Goal: Task Accomplishment & Management: Manage account settings

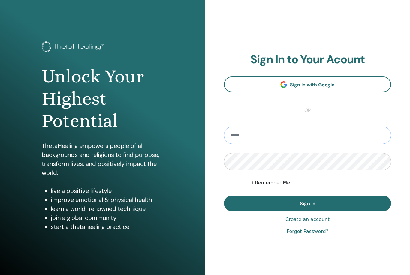
type input "**********"
click at [307, 204] on button "Sign In" at bounding box center [307, 204] width 167 height 16
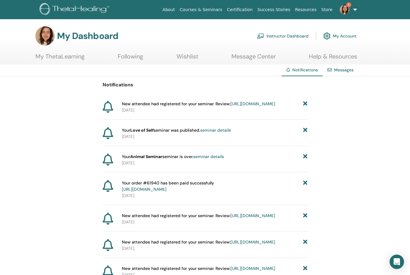
click at [231, 107] on link "https://member.thetahealing.com/instructor/seminar/377026/attendees" at bounding box center [253, 103] width 45 height 5
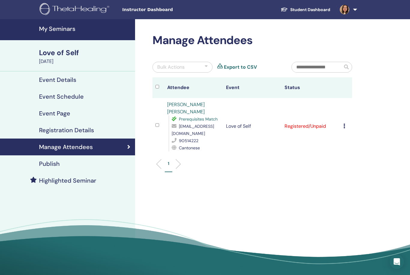
click at [344, 124] on icon at bounding box center [344, 126] width 2 height 5
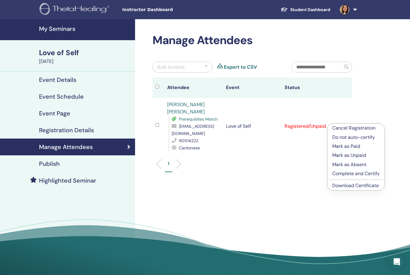
click at [342, 174] on p "Complete and Certify" at bounding box center [355, 173] width 47 height 7
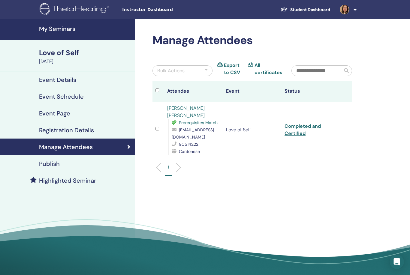
click at [299, 128] on link "Completed and Certified" at bounding box center [303, 130] width 36 height 14
click at [71, 30] on h4 "My Seminars" at bounding box center [85, 28] width 92 height 7
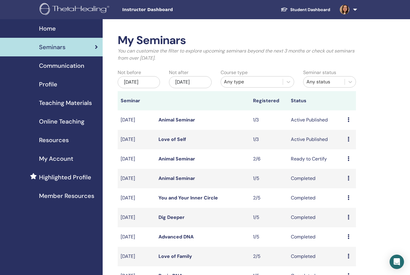
click at [64, 11] on img at bounding box center [76, 10] width 72 height 14
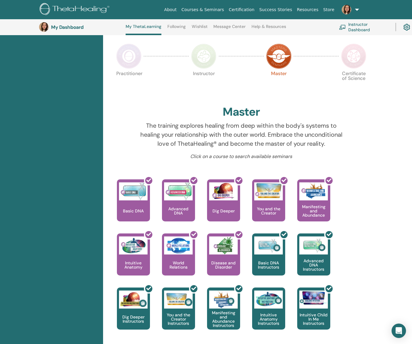
scroll to position [131, 0]
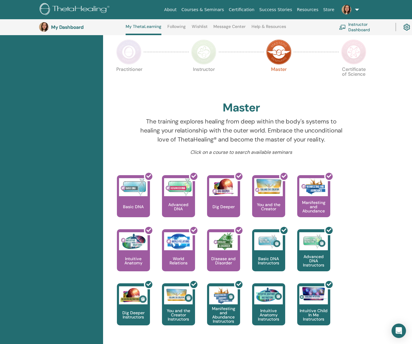
click at [333, 92] on div "Practitioner Instructor Master Certificate of Science" at bounding box center [241, 82] width 255 height 32
click at [358, 52] on img at bounding box center [353, 51] width 25 height 25
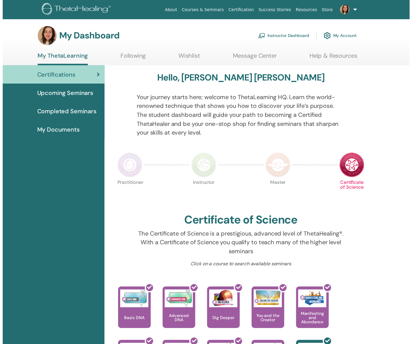
scroll to position [212, 0]
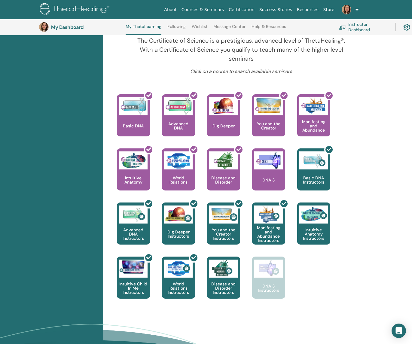
click at [306, 82] on div "Hello, [PERSON_NAME] [PERSON_NAME] Your journey starts here; welcome to ThetaLe…" at bounding box center [241, 93] width 269 height 447
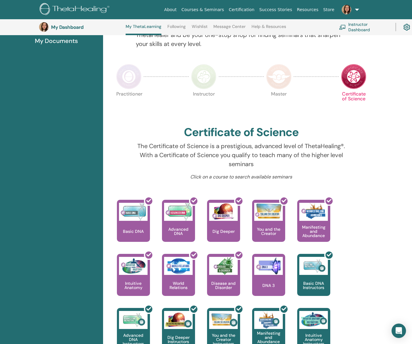
scroll to position [161, 0]
